Goal: Check status: Check status

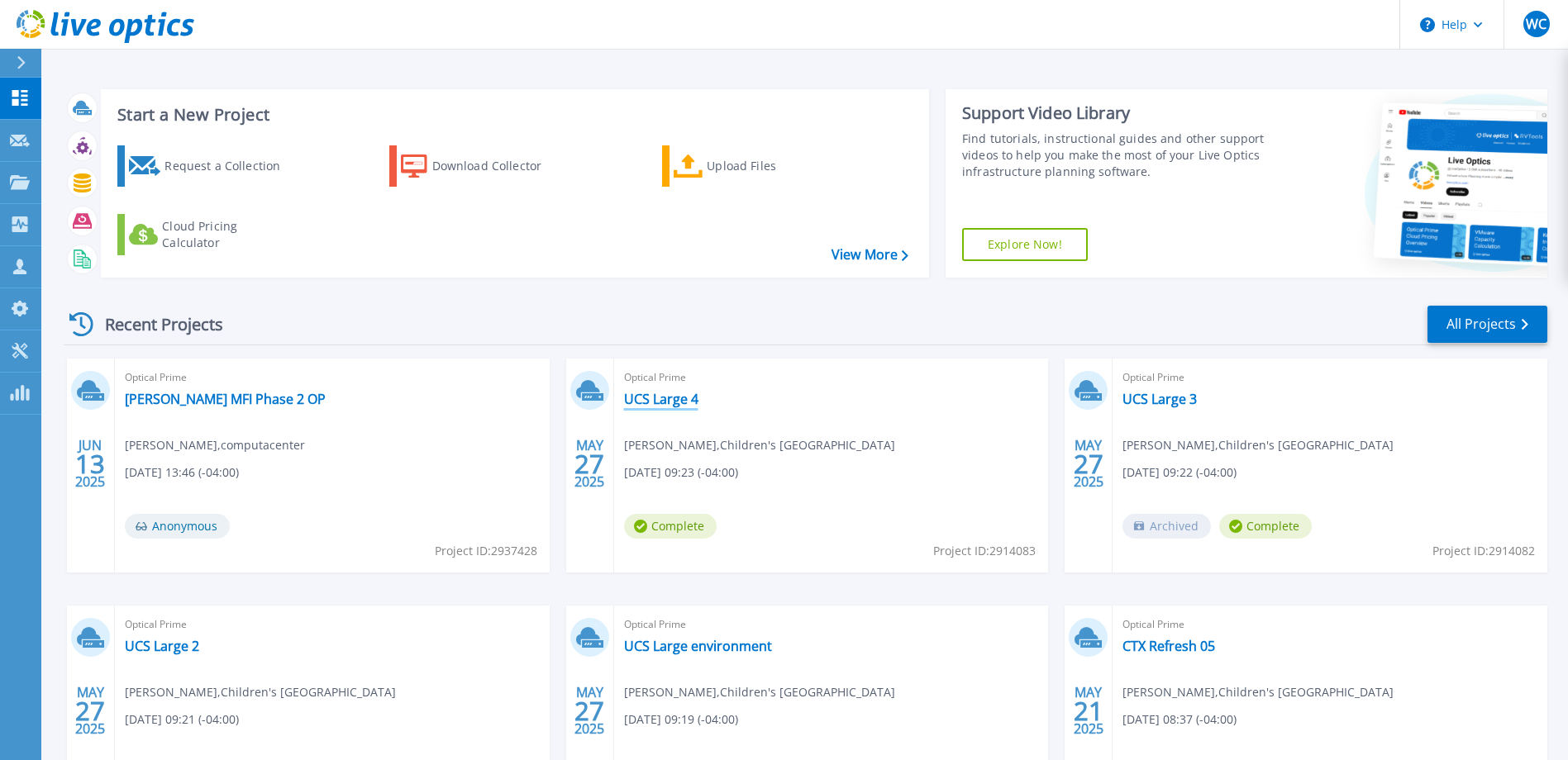
click at [650, 396] on link "UCS Large 4" at bounding box center [660, 398] width 75 height 17
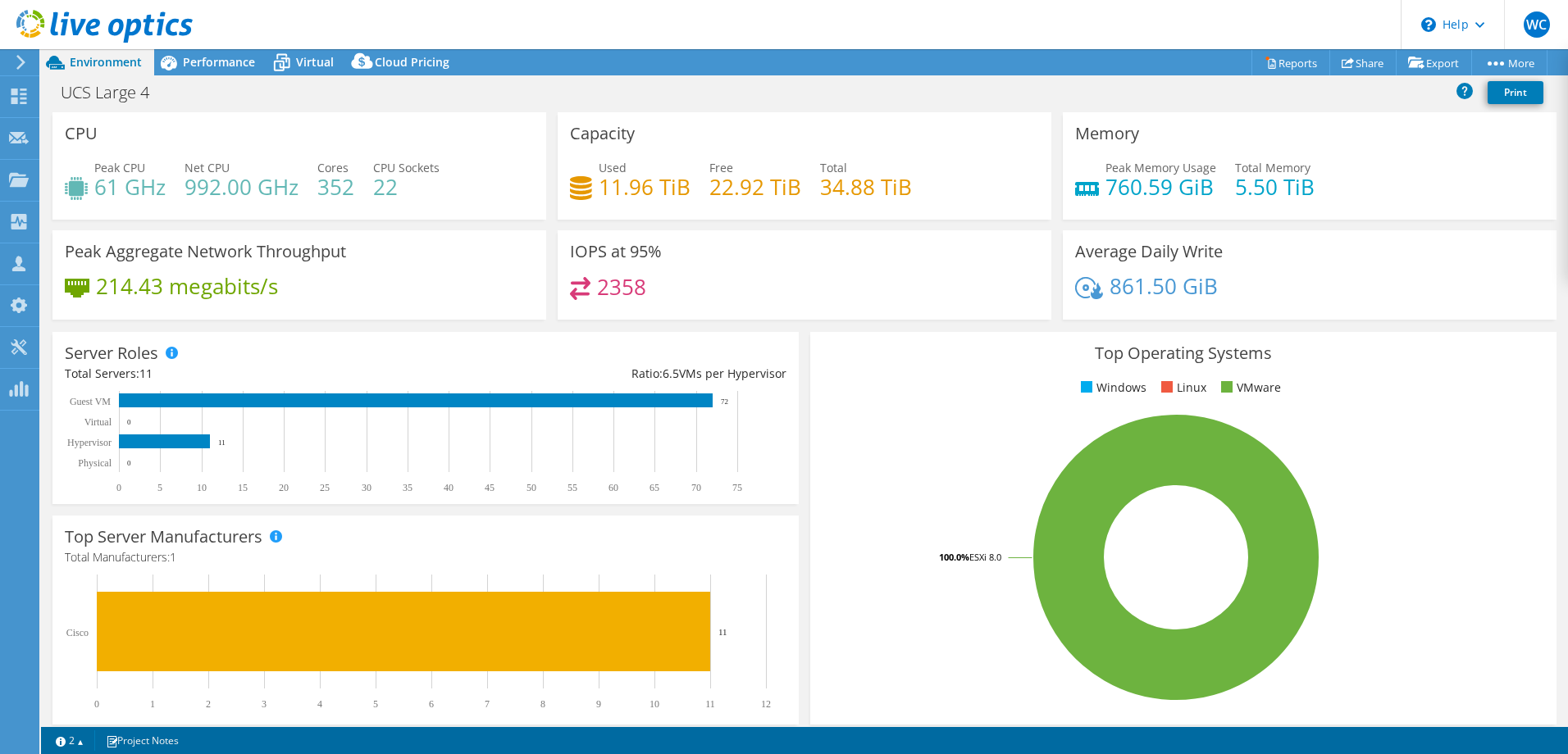
select select "USD"
click at [344, 186] on h4 "352" at bounding box center [335, 187] width 37 height 18
click at [216, 59] on span "Performance" at bounding box center [218, 62] width 72 height 16
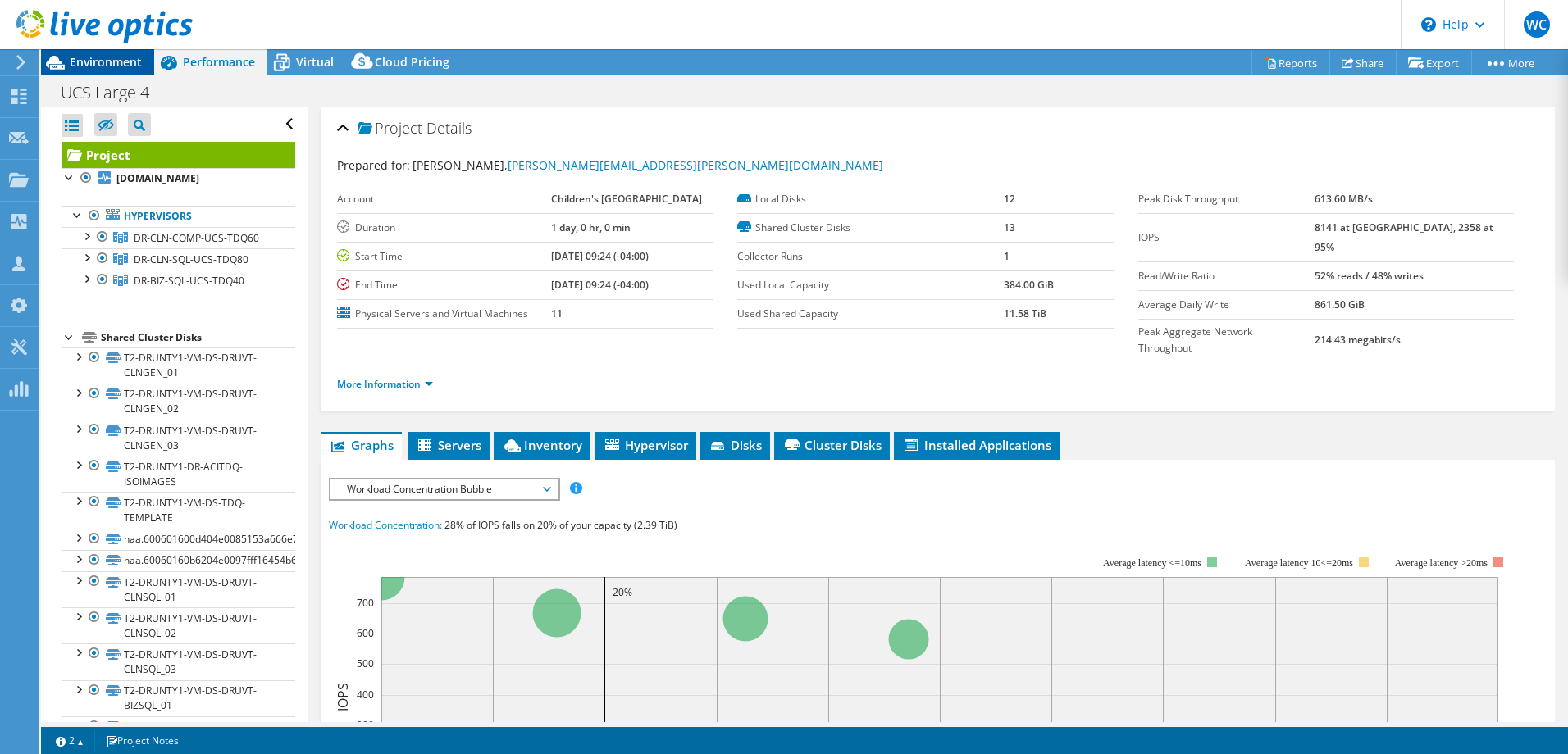
click at [113, 56] on span "Environment" at bounding box center [106, 62] width 72 height 16
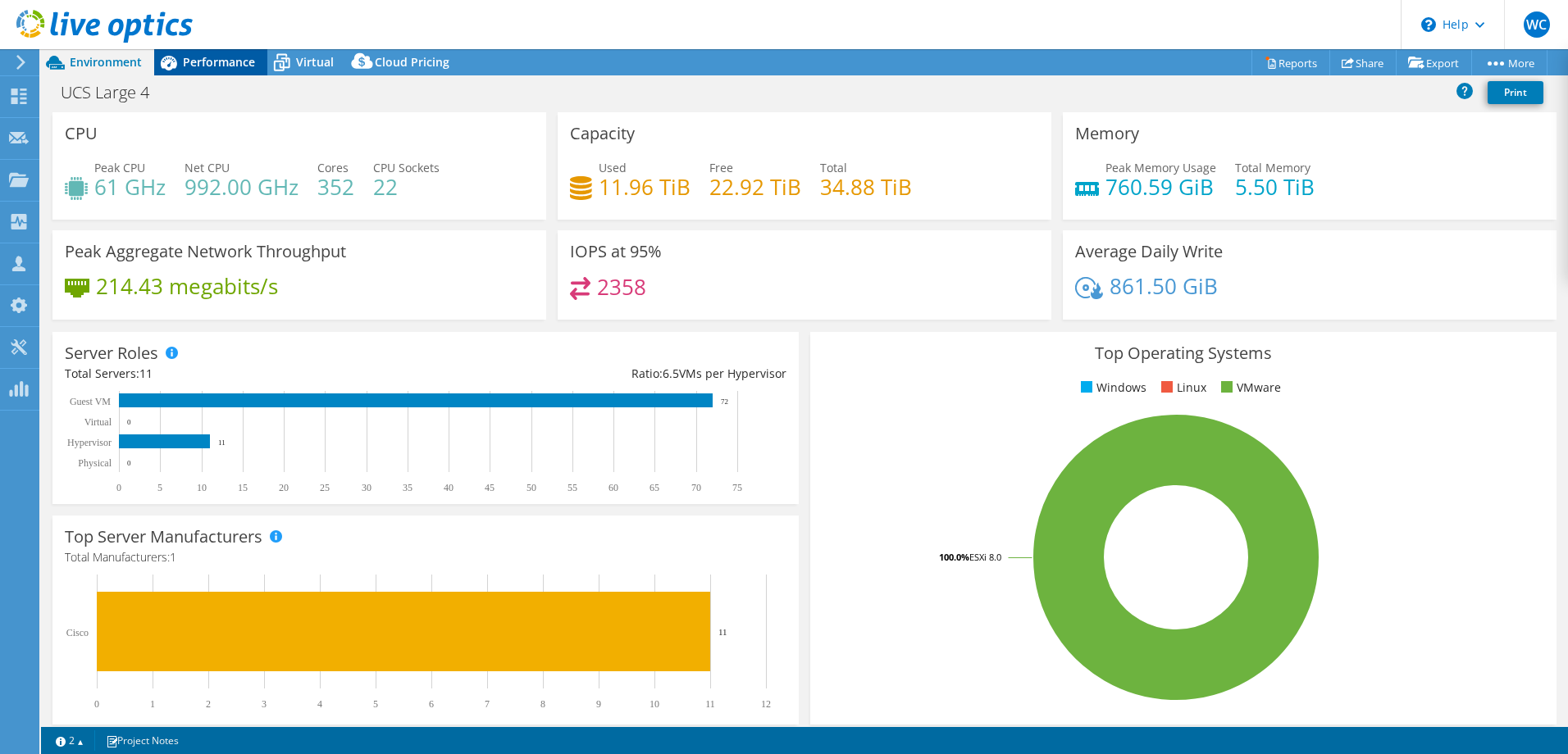
click at [215, 62] on span "Performance" at bounding box center [218, 62] width 72 height 16
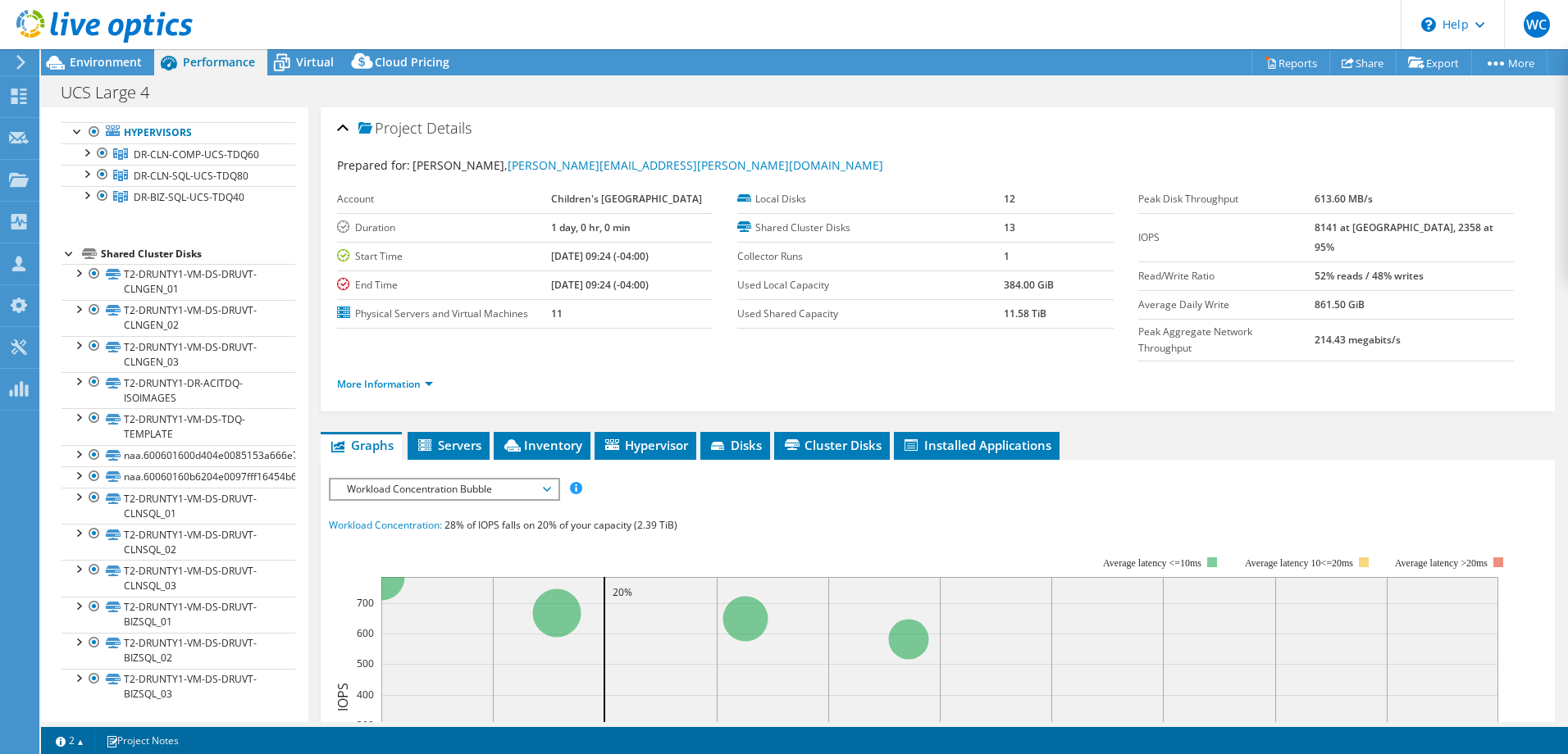
scroll to position [86, 0]
click at [457, 437] on span "Servers" at bounding box center [449, 445] width 65 height 17
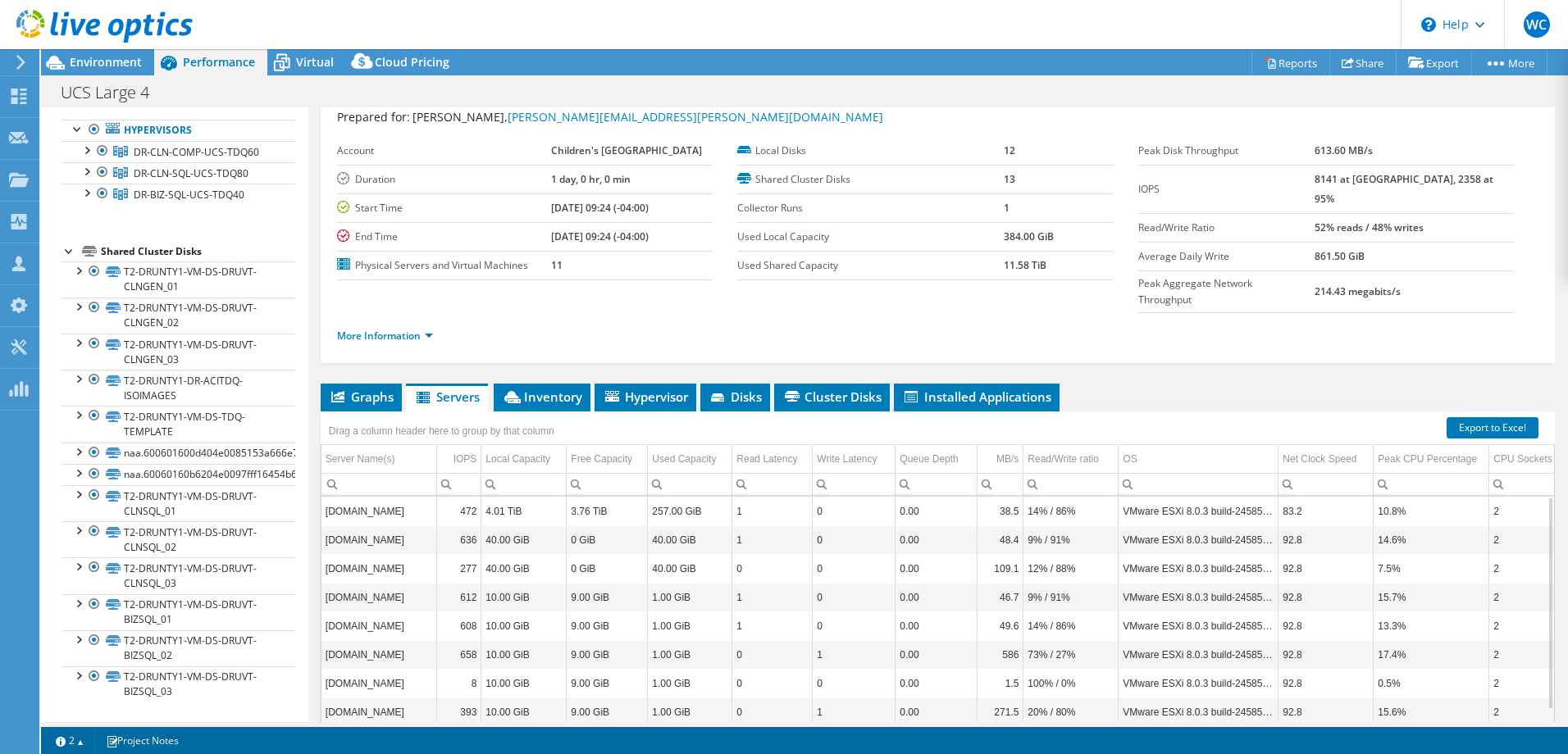
scroll to position [0, 0]
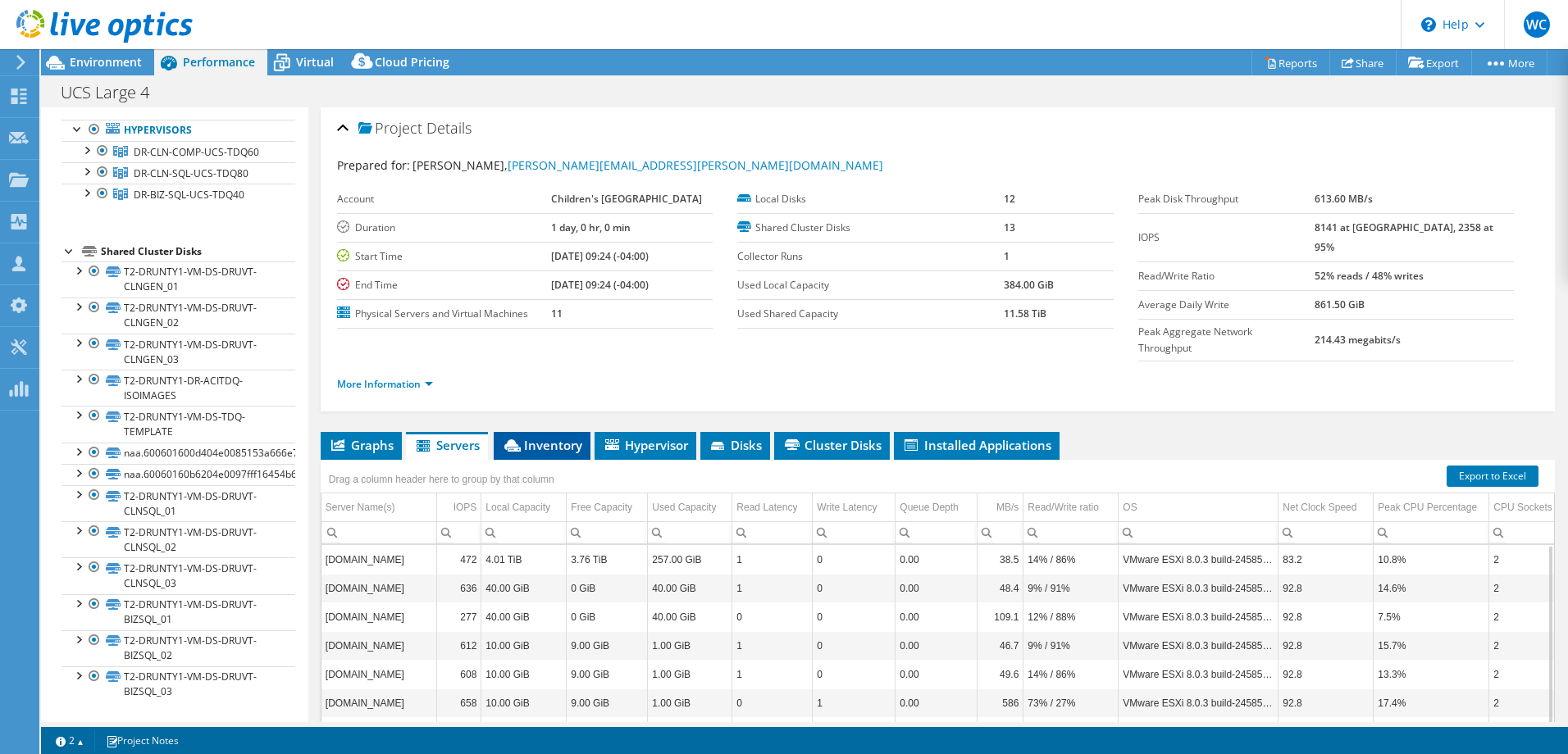
click at [535, 437] on span "Inventory" at bounding box center [542, 445] width 80 height 17
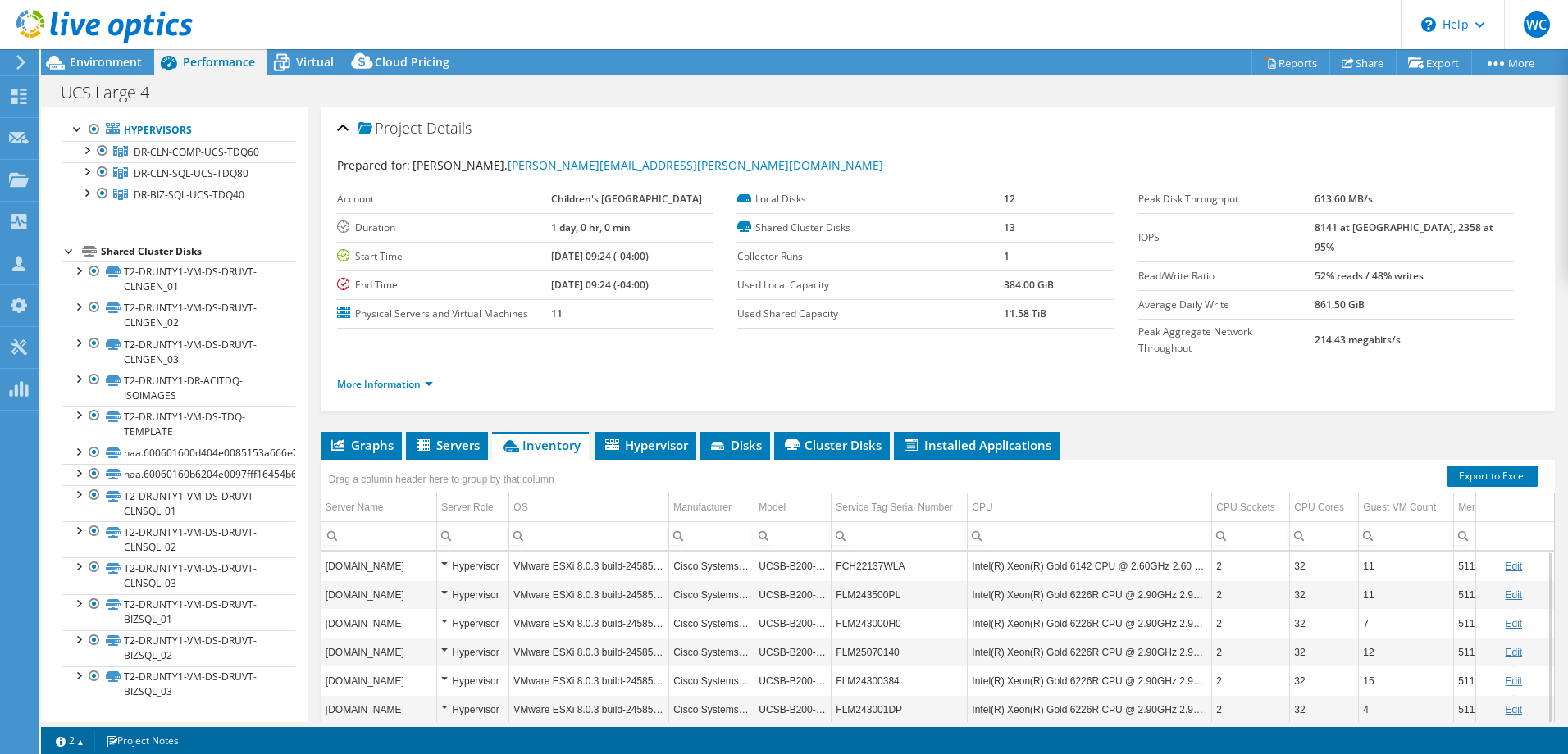
scroll to position [116, 0]
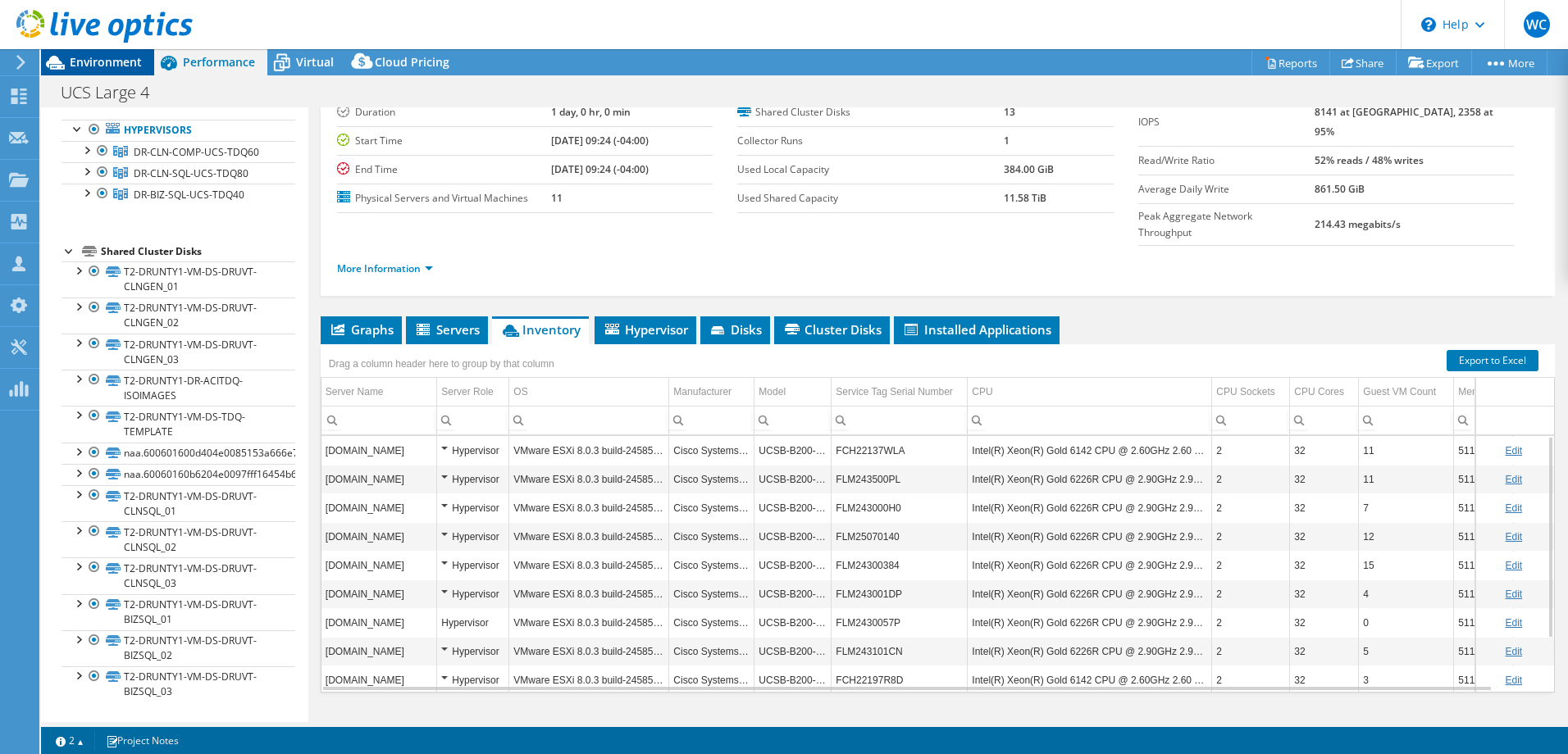
click at [94, 61] on span "Environment" at bounding box center [106, 62] width 72 height 16
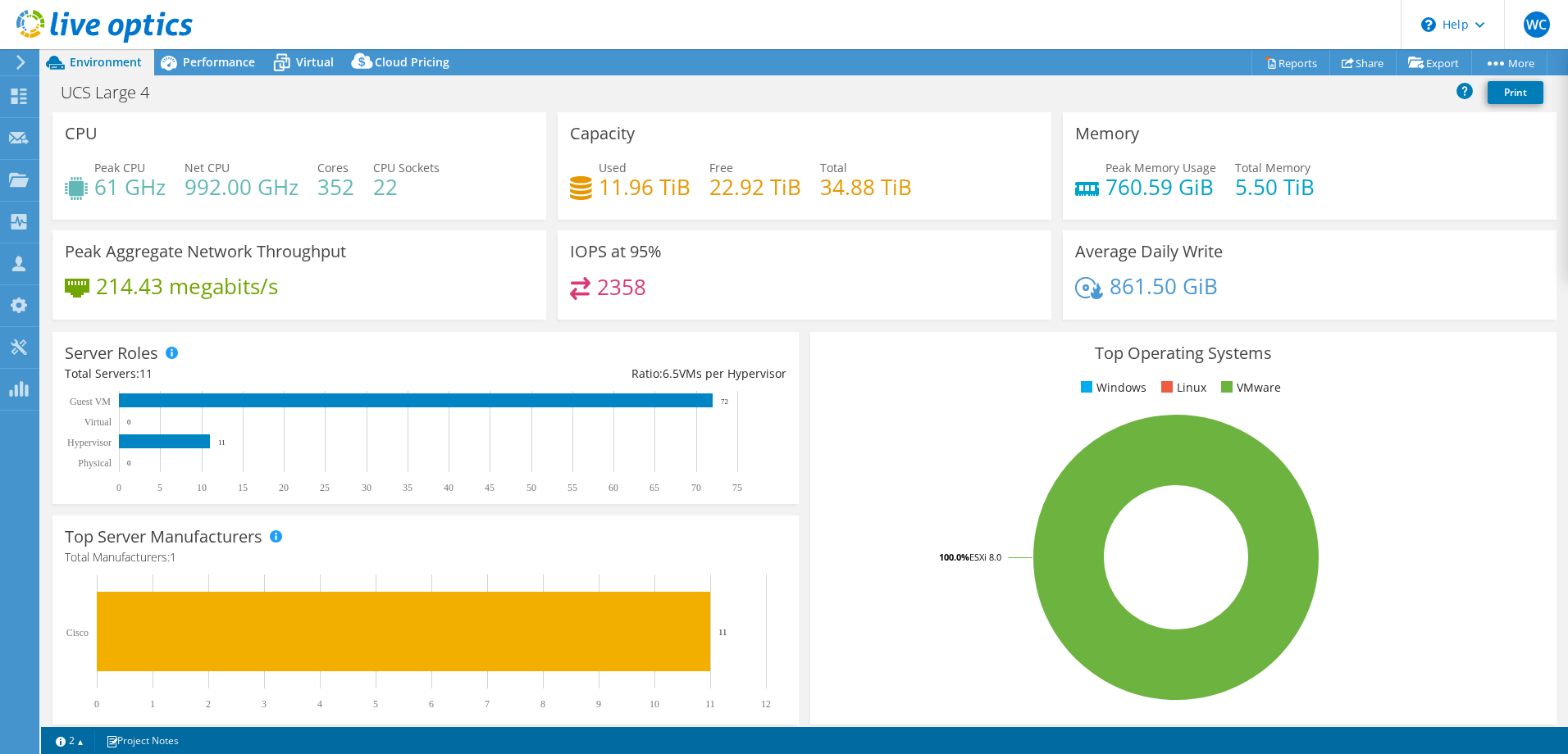
click at [218, 182] on h4 "992.00 GHz" at bounding box center [241, 187] width 114 height 18
click at [175, 65] on icon at bounding box center [169, 62] width 17 height 15
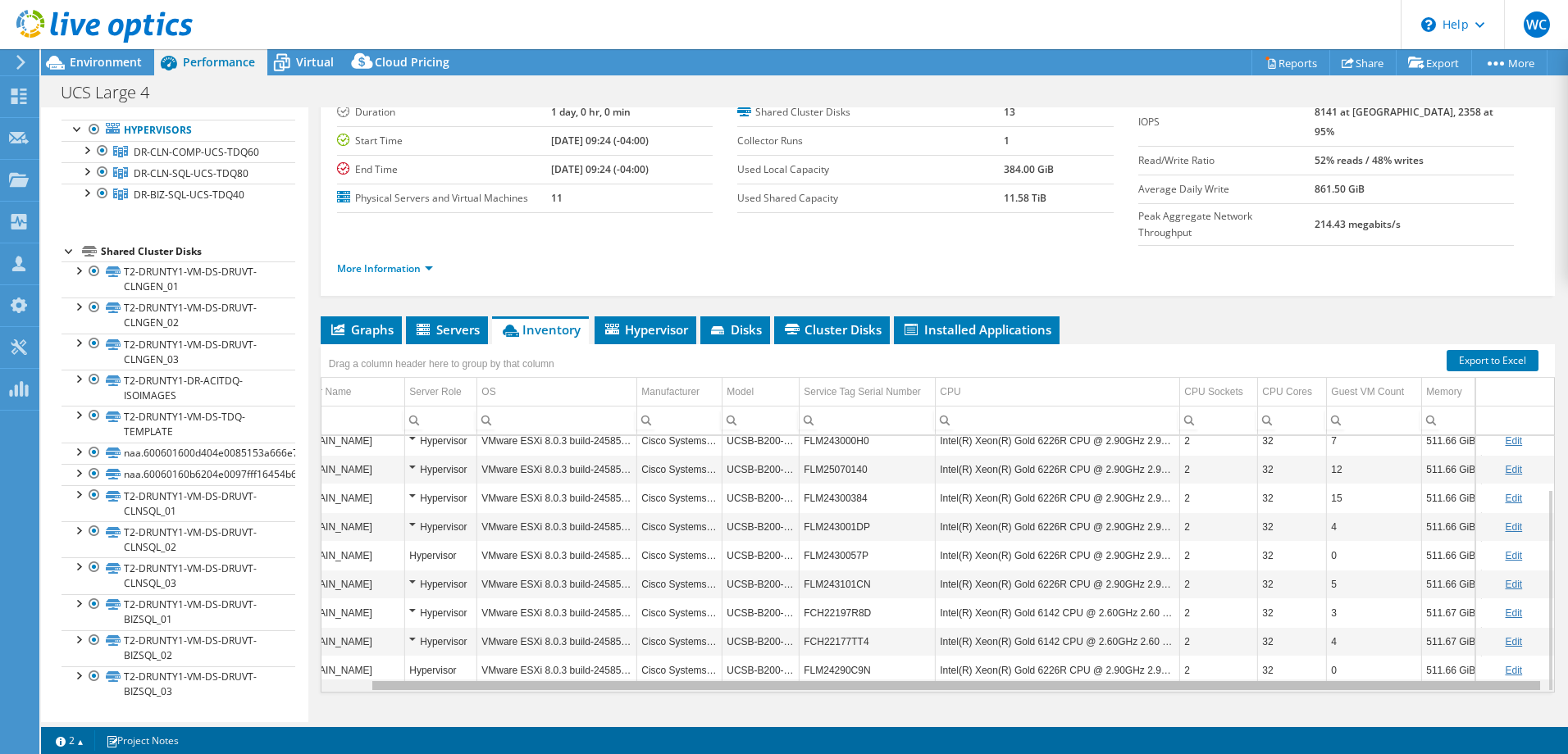
scroll to position [0, 50]
drag, startPoint x: 1488, startPoint y: 653, endPoint x: 1550, endPoint y: 656, distance: 62.1
click at [1550, 656] on body "WC Partner Team Member [PERSON_NAME] [EMAIL_ADDRESS][PERSON_NAME][DOMAIN_NAME] …" at bounding box center [784, 377] width 1568 height 754
drag, startPoint x: 1230, startPoint y: 655, endPoint x: 1176, endPoint y: 663, distance: 54.6
click at [1176, 663] on body "WC Partner Team Member [PERSON_NAME] [EMAIL_ADDRESS][PERSON_NAME][DOMAIN_NAME] …" at bounding box center [784, 377] width 1568 height 754
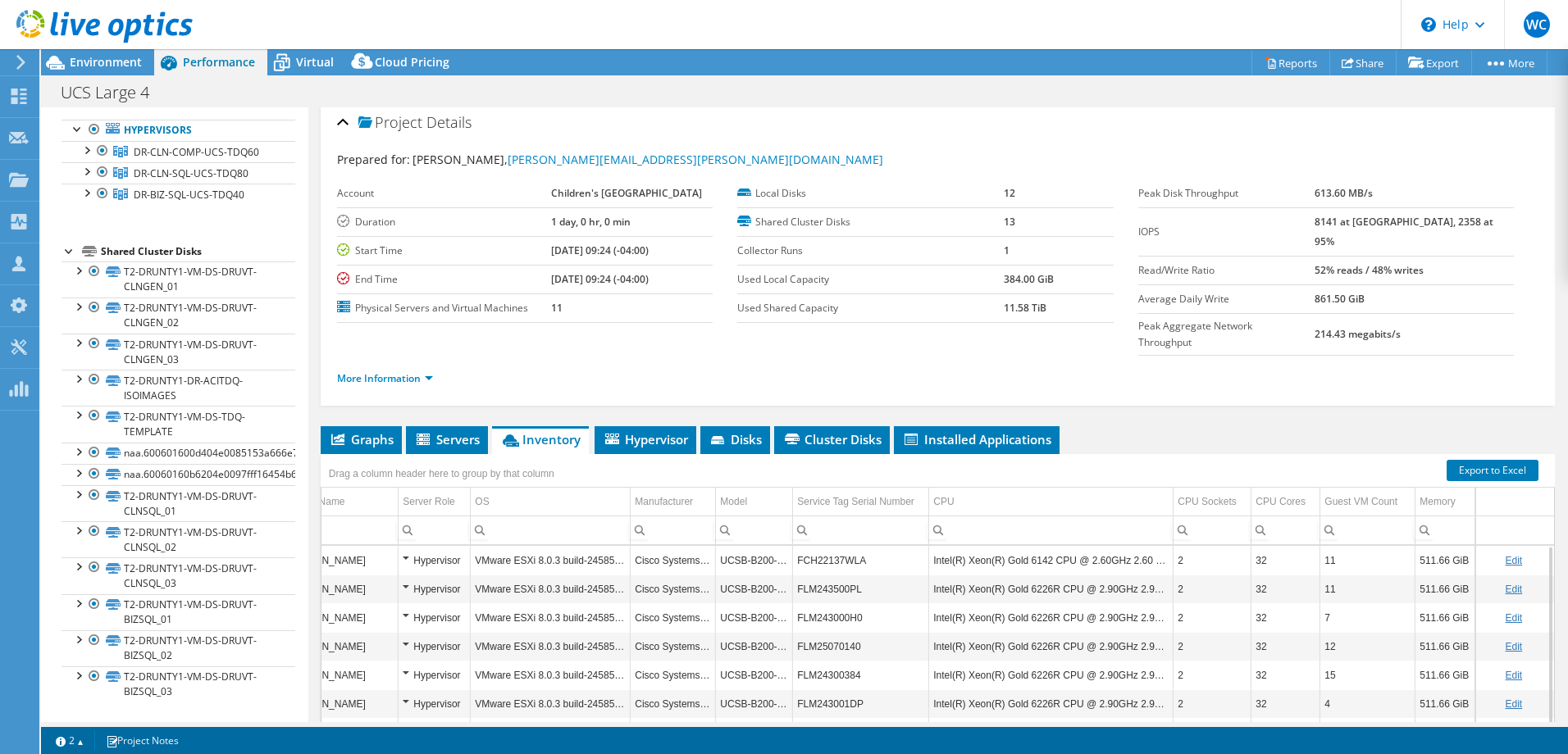
scroll to position [0, 0]
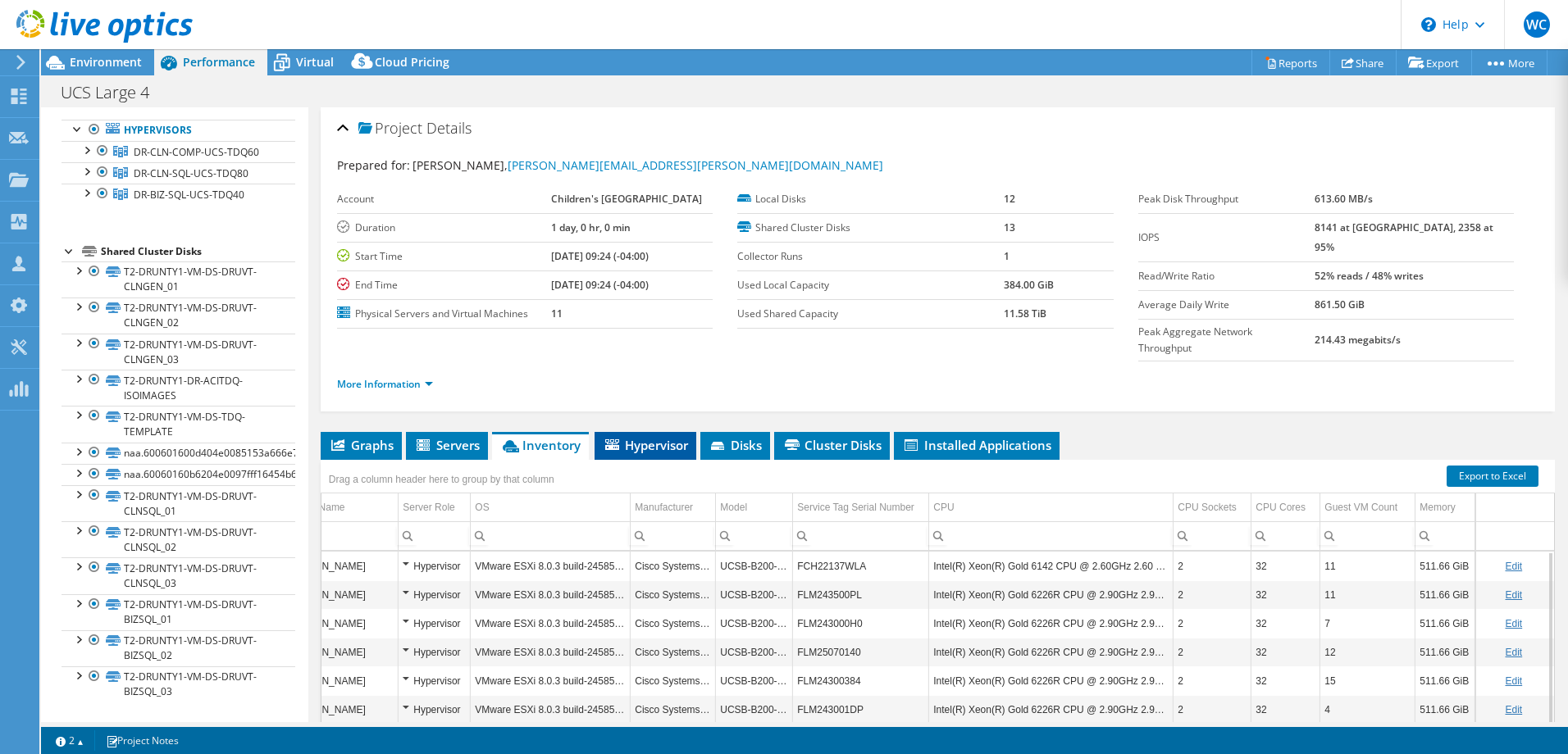
click at [665, 437] on span "Hypervisor" at bounding box center [646, 445] width 85 height 17
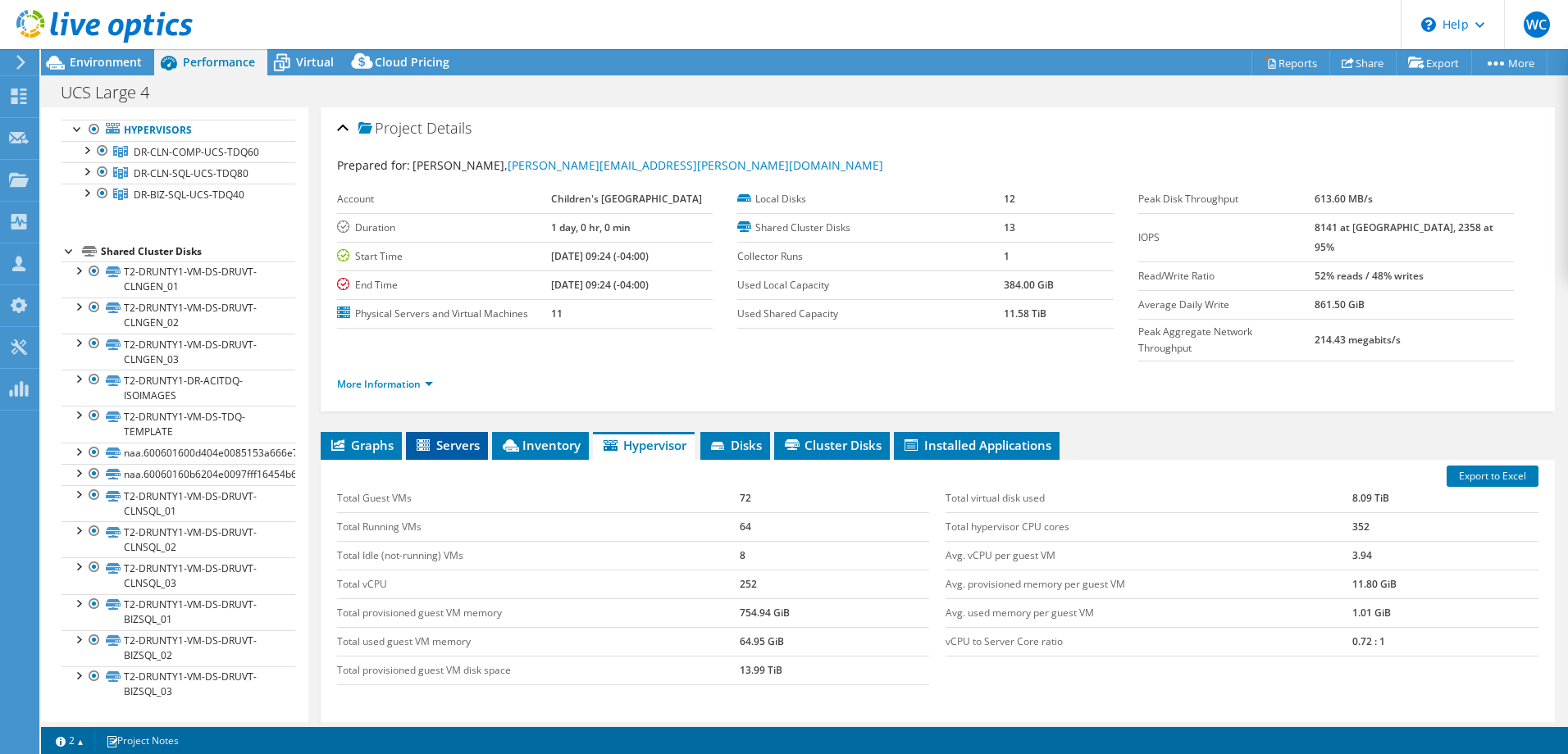
click at [433, 440] on icon at bounding box center [424, 447] width 17 height 14
